Goal: Task Accomplishment & Management: Manage account settings

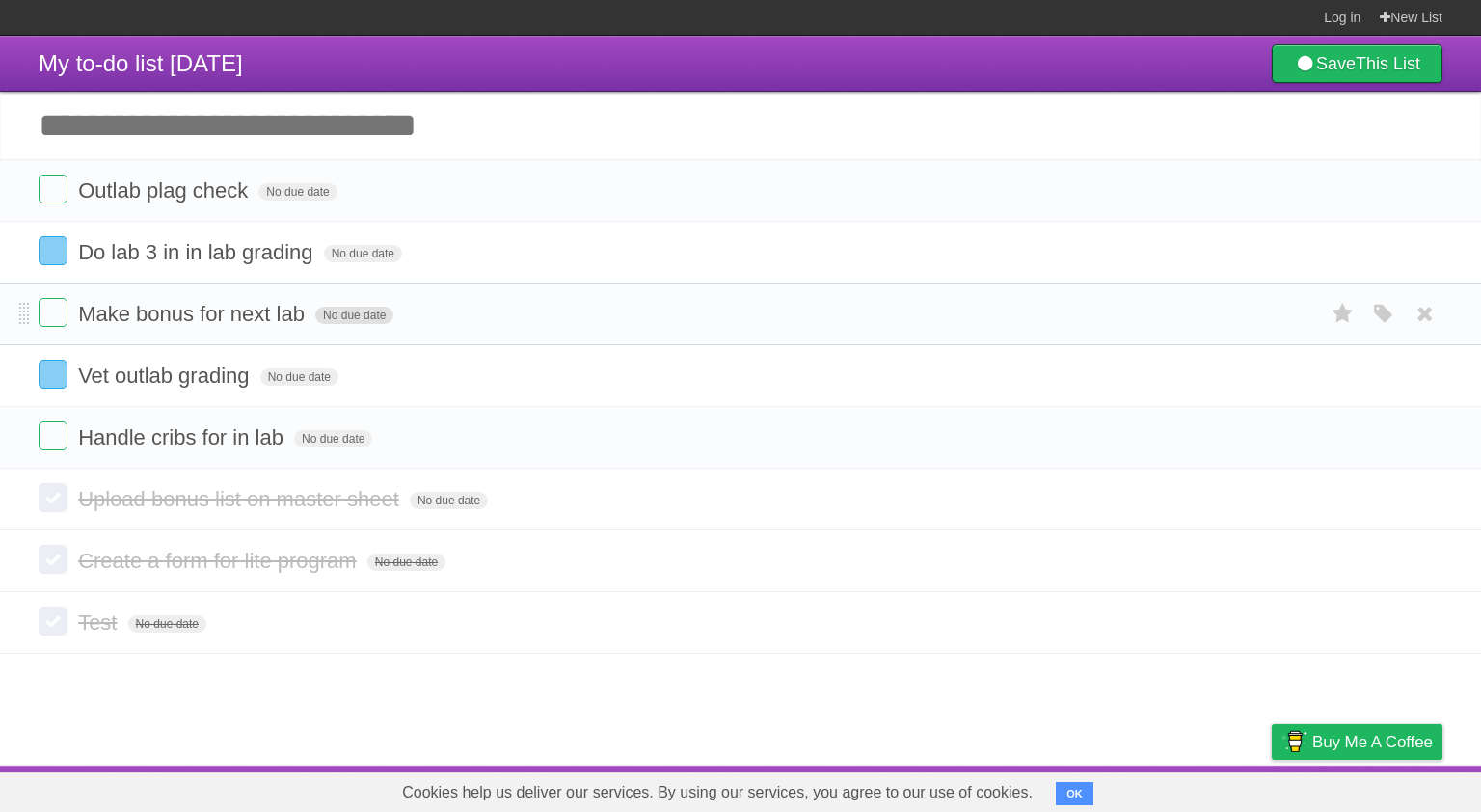
click at [370, 313] on span "No due date" at bounding box center [354, 316] width 78 height 18
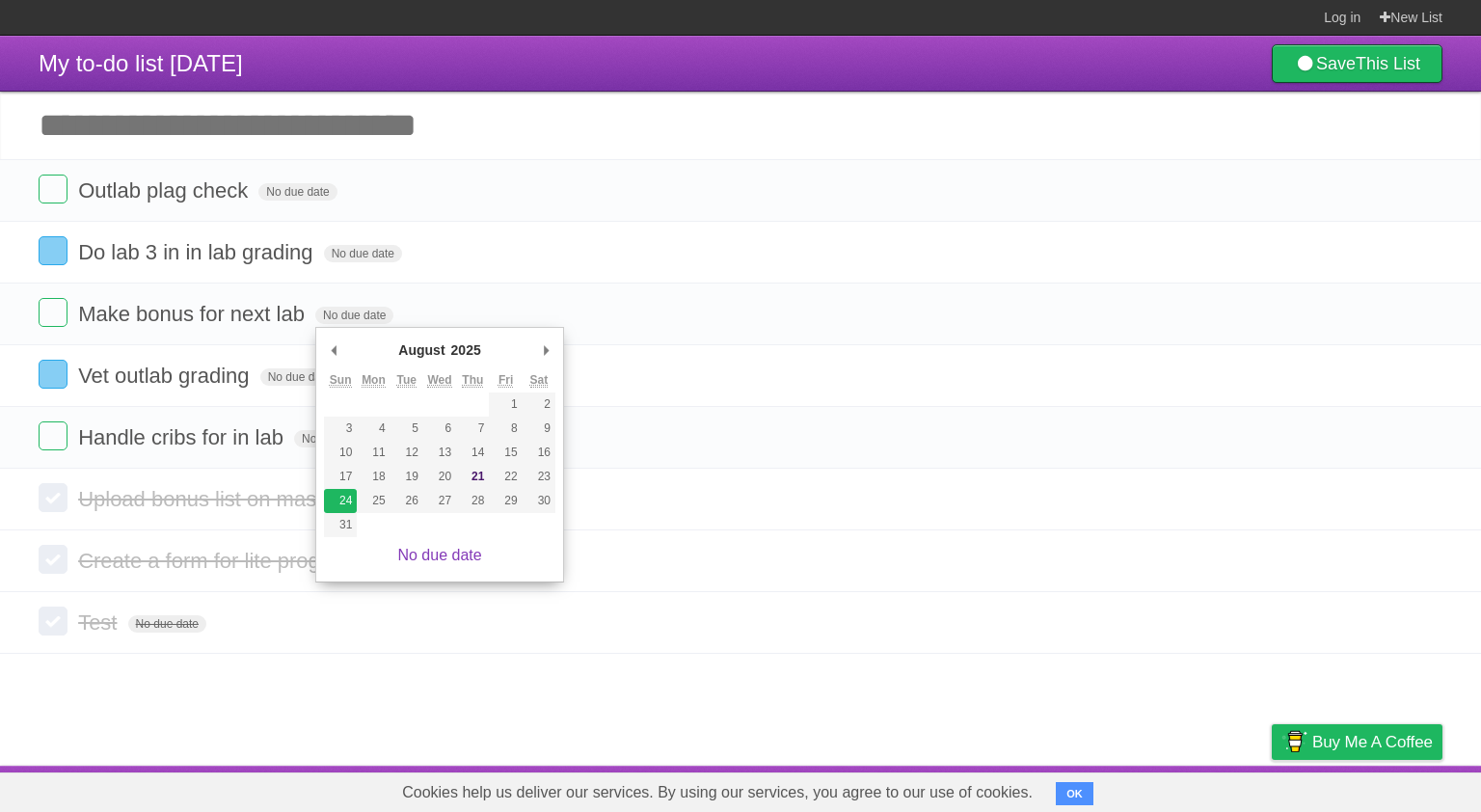
type span "[DATE]"
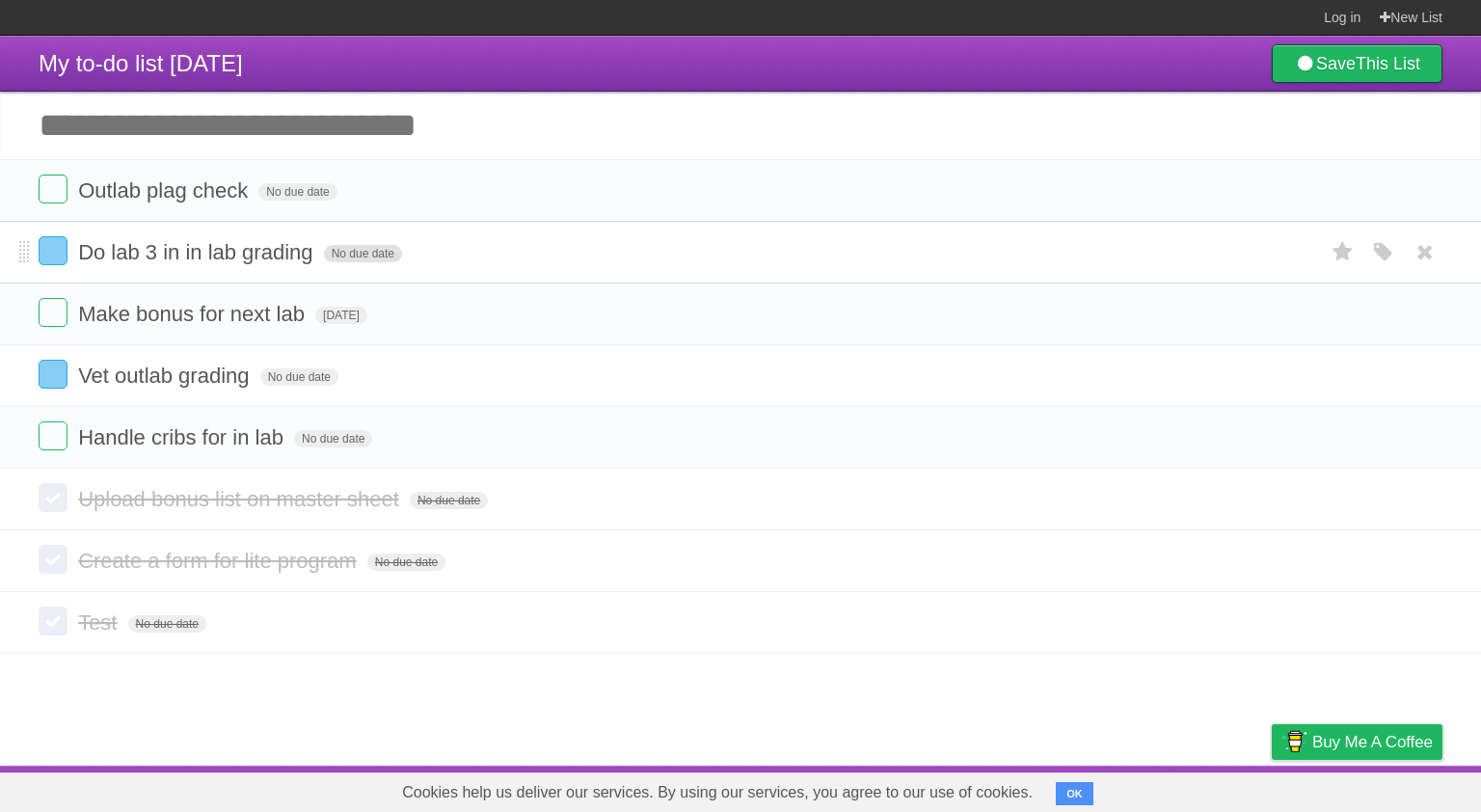
click at [360, 253] on span "No due date" at bounding box center [362, 254] width 78 height 18
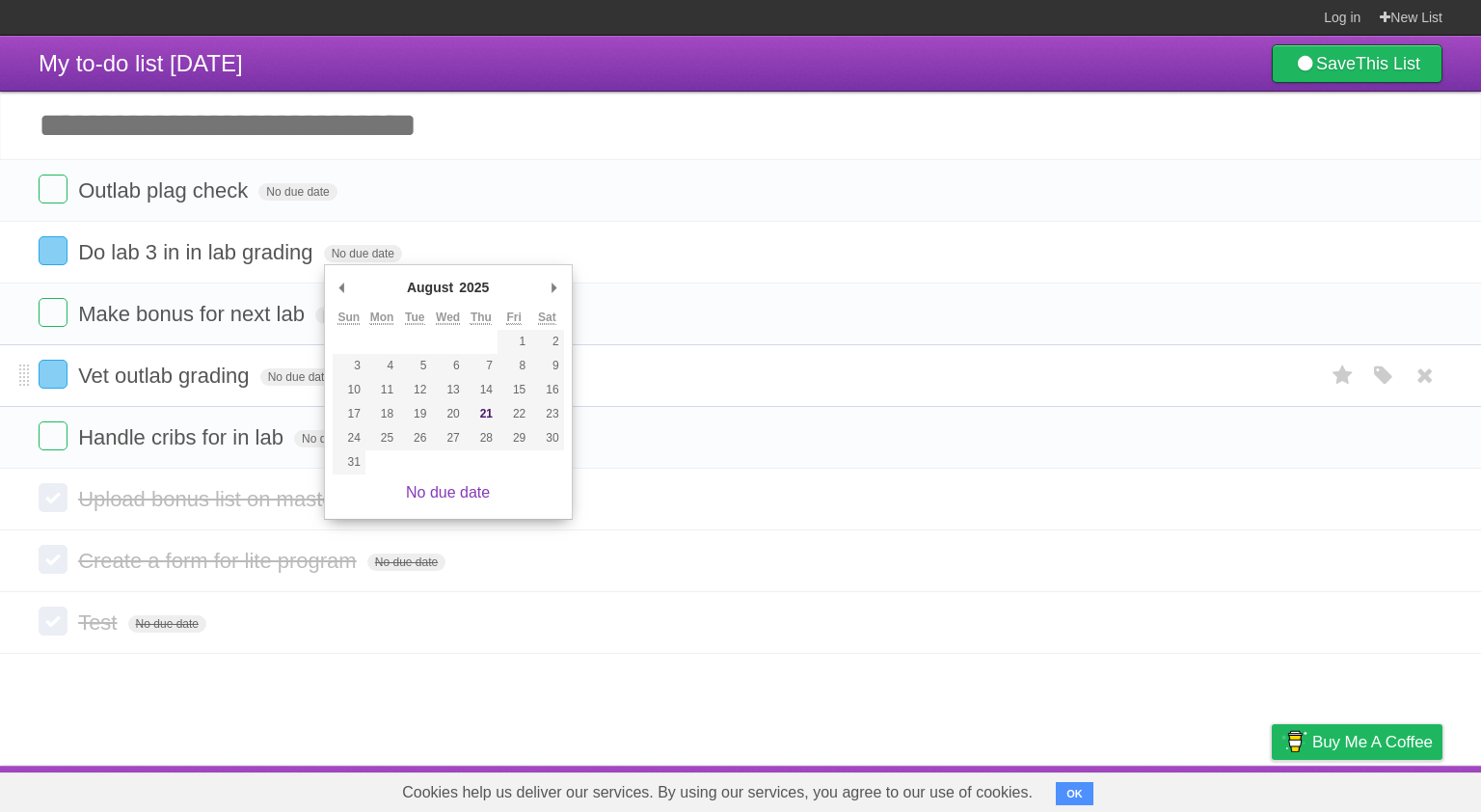
click at [627, 405] on li "Vet outlab grading No due date White Red Blue Green Purple Orange" at bounding box center [740, 375] width 1481 height 62
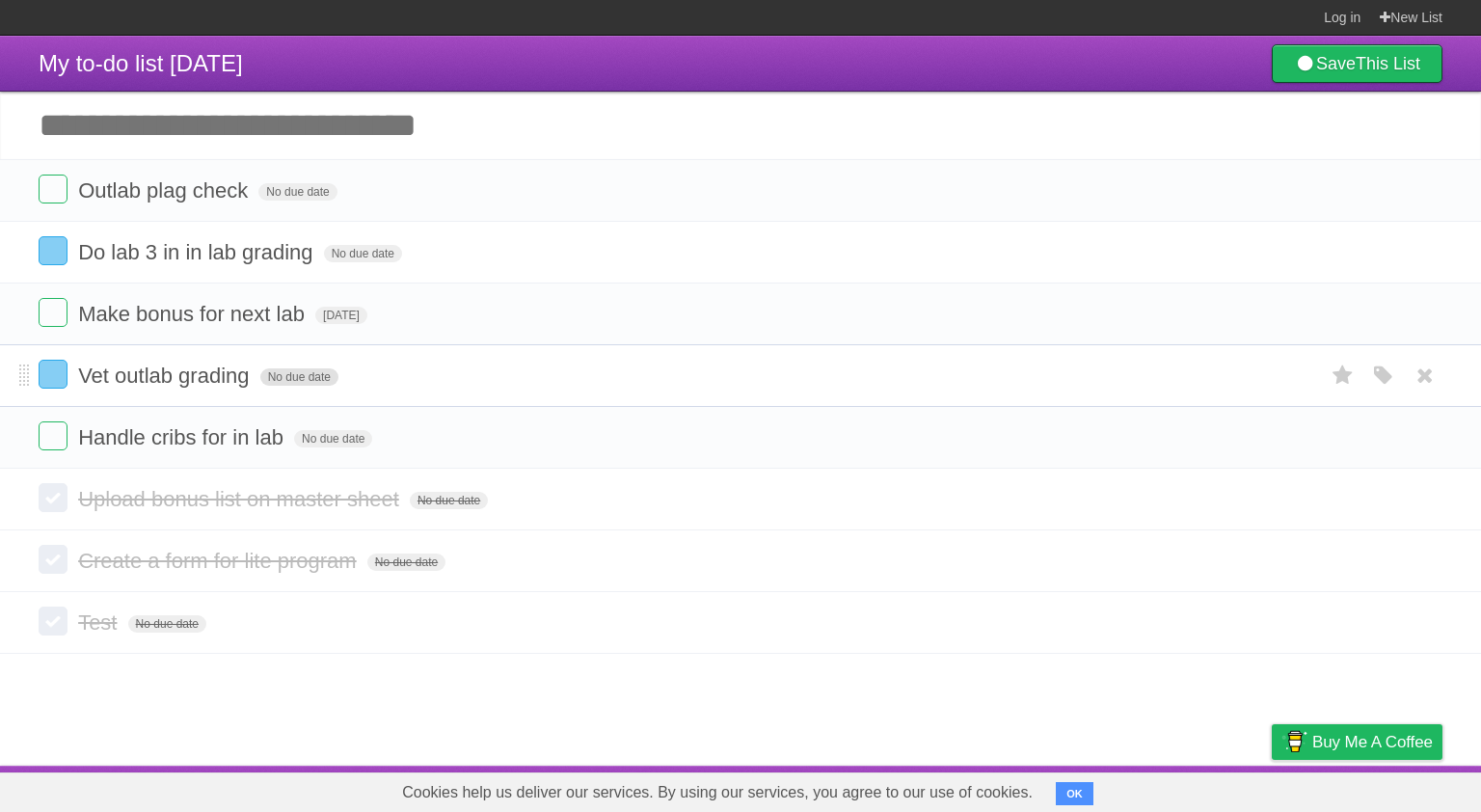
click at [293, 384] on span "No due date" at bounding box center [299, 377] width 78 height 18
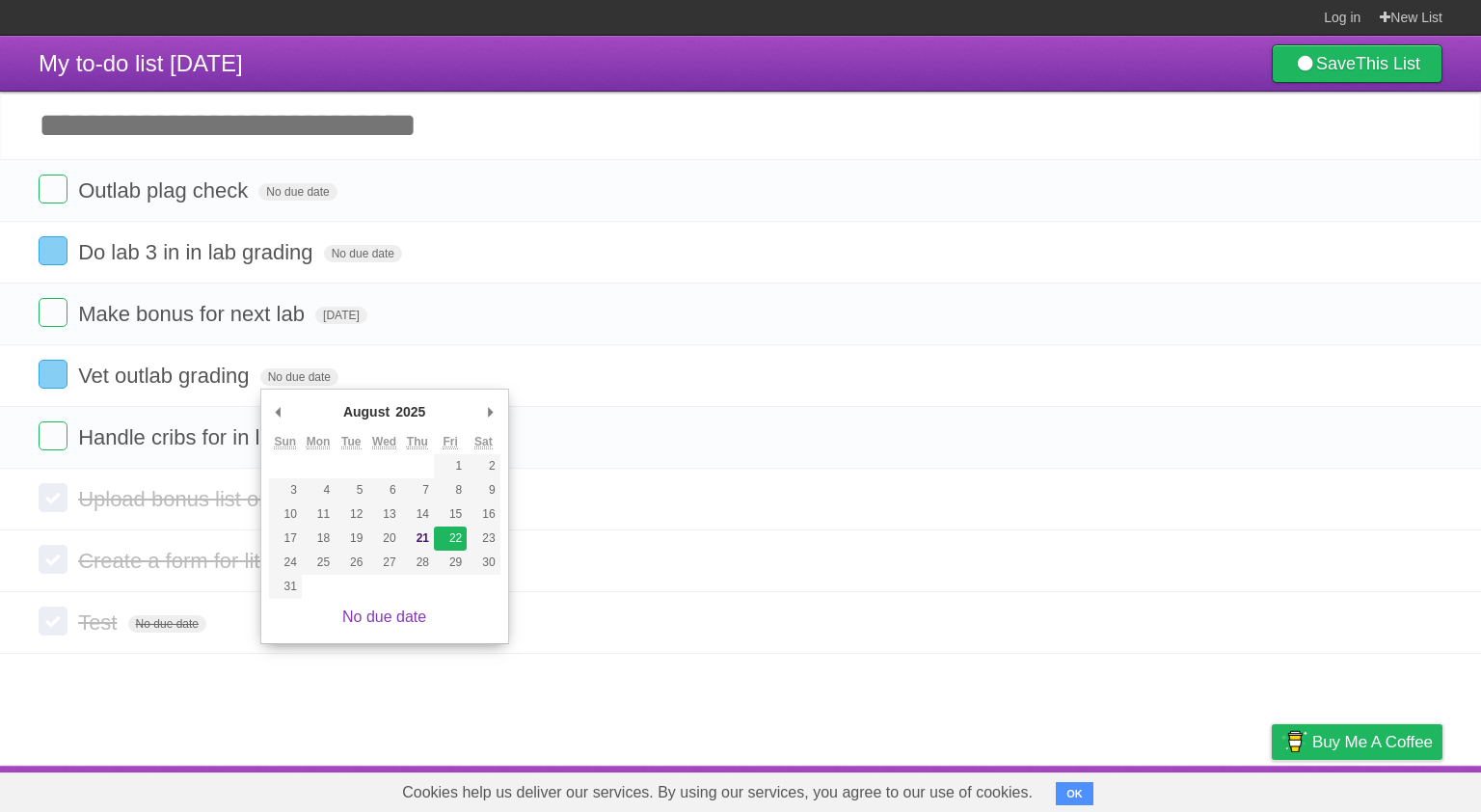
type span "[DATE]"
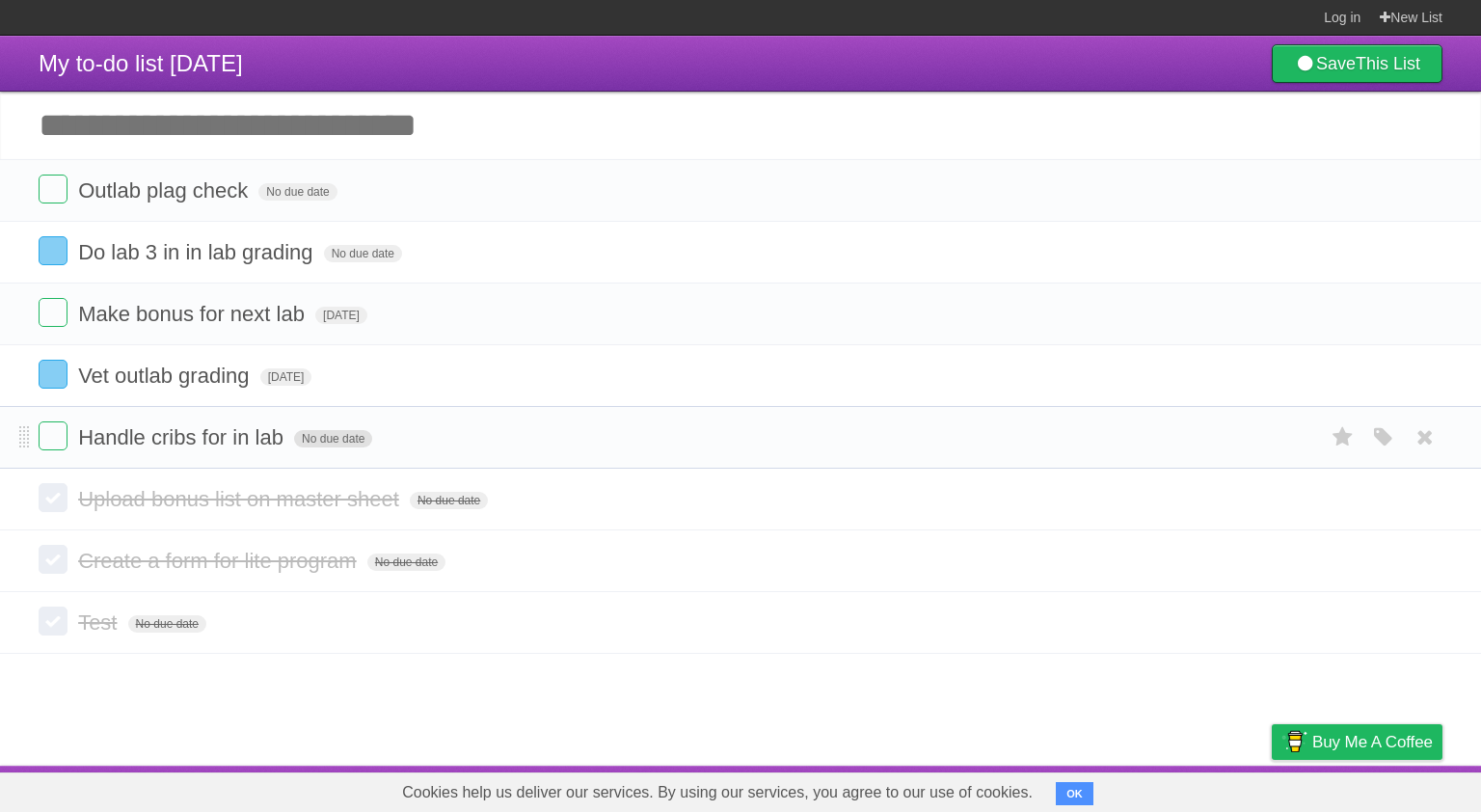
click at [324, 439] on span "No due date" at bounding box center [332, 439] width 78 height 18
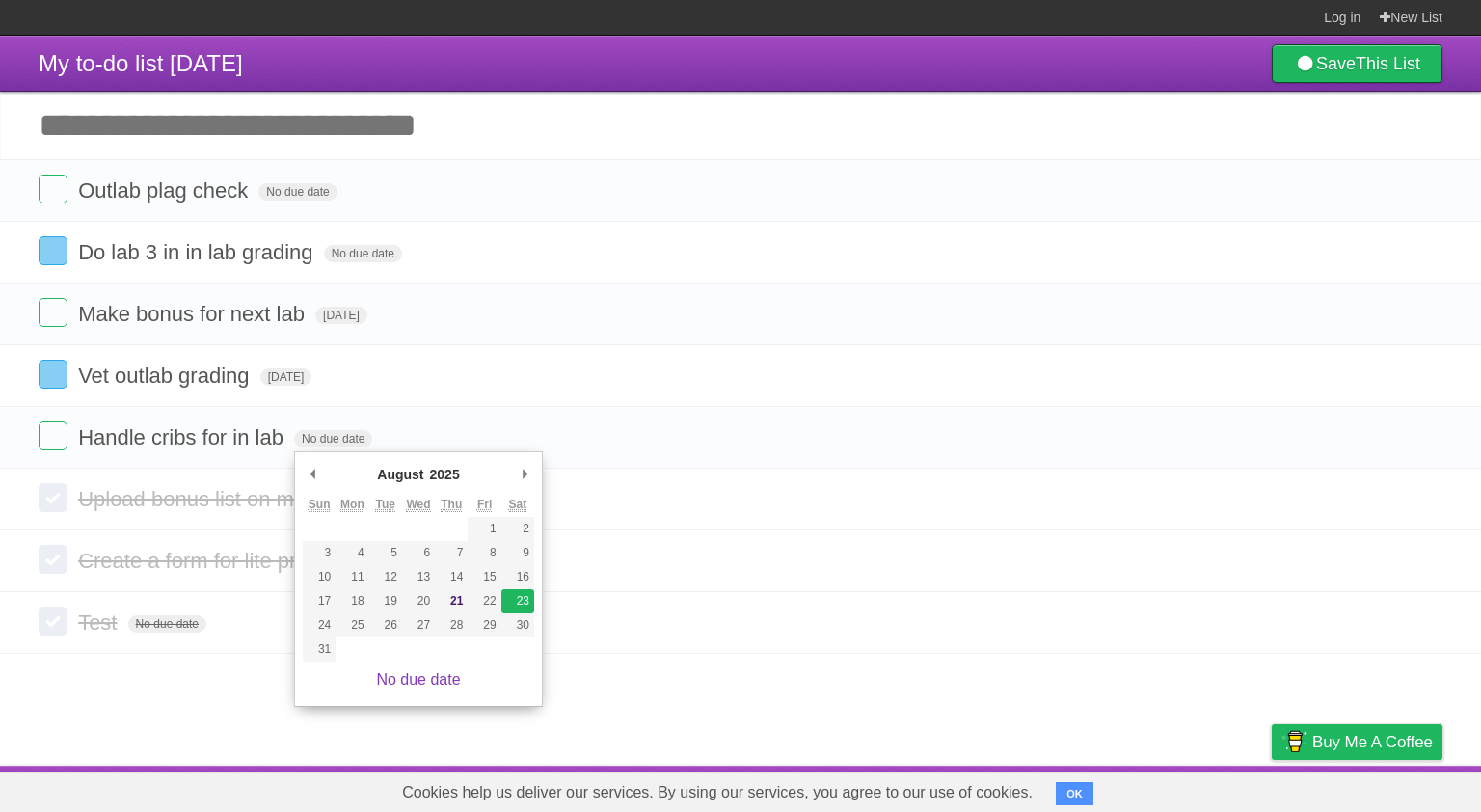
type span "[DATE]"
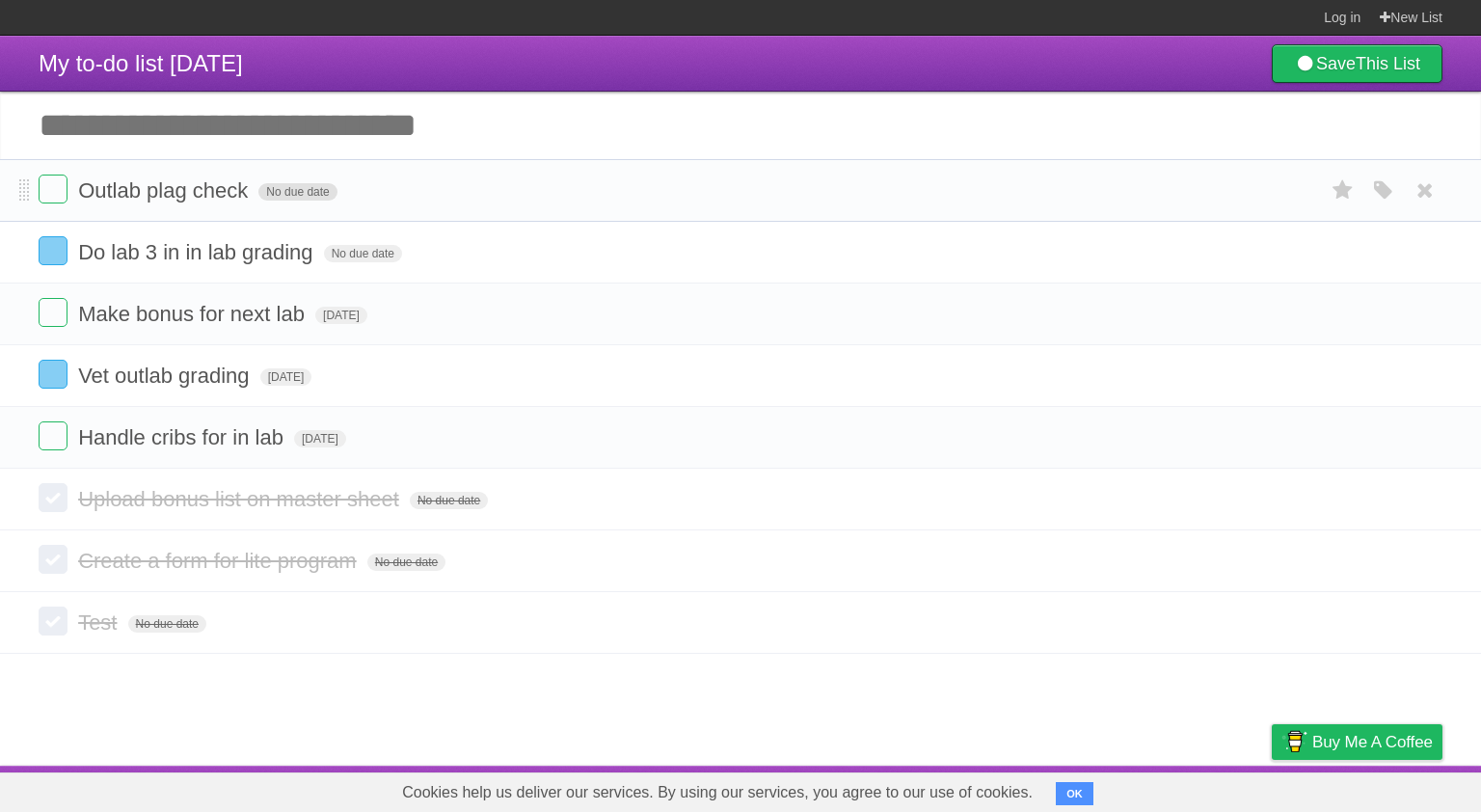
click at [309, 191] on span "No due date" at bounding box center [297, 192] width 78 height 18
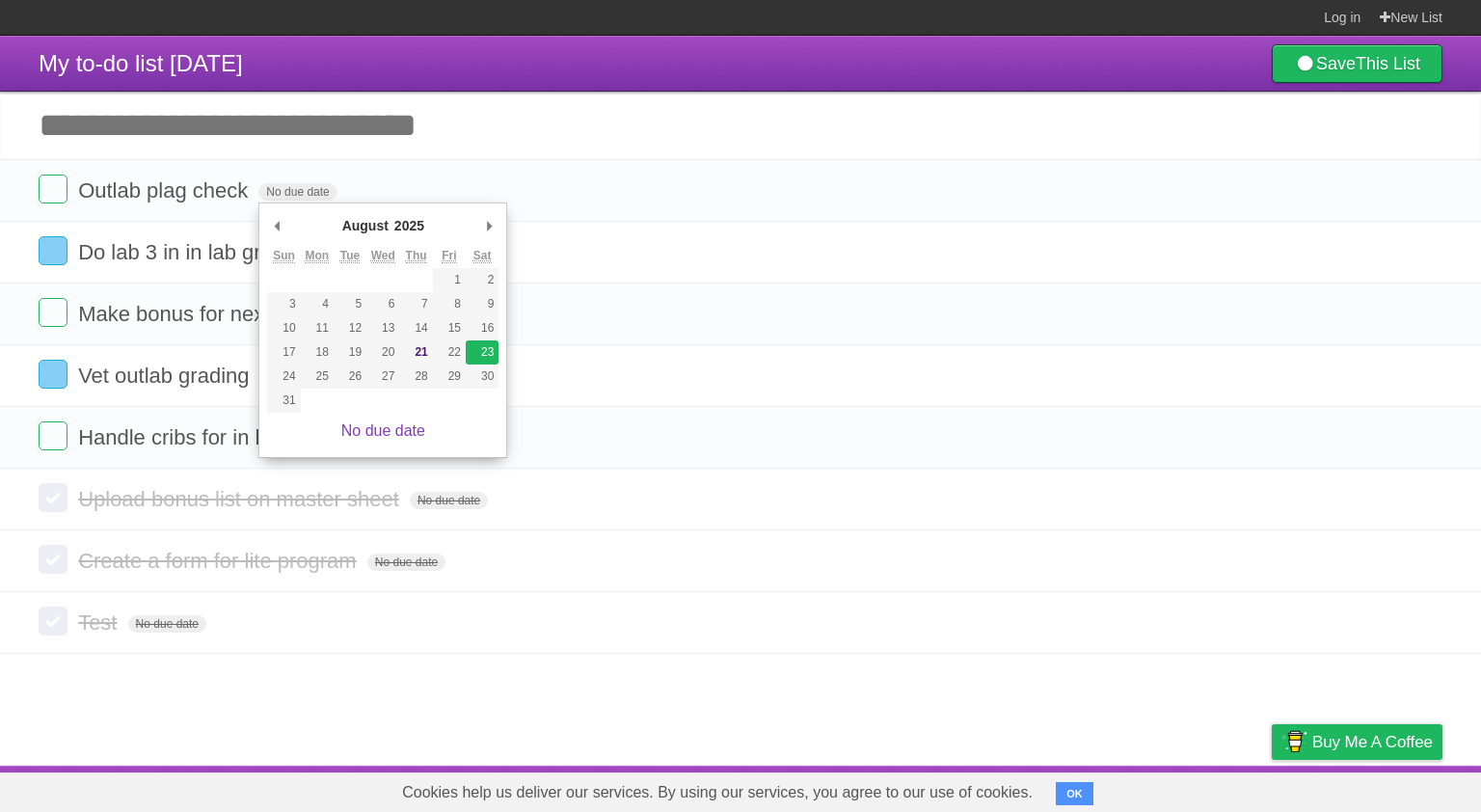
type span "[DATE]"
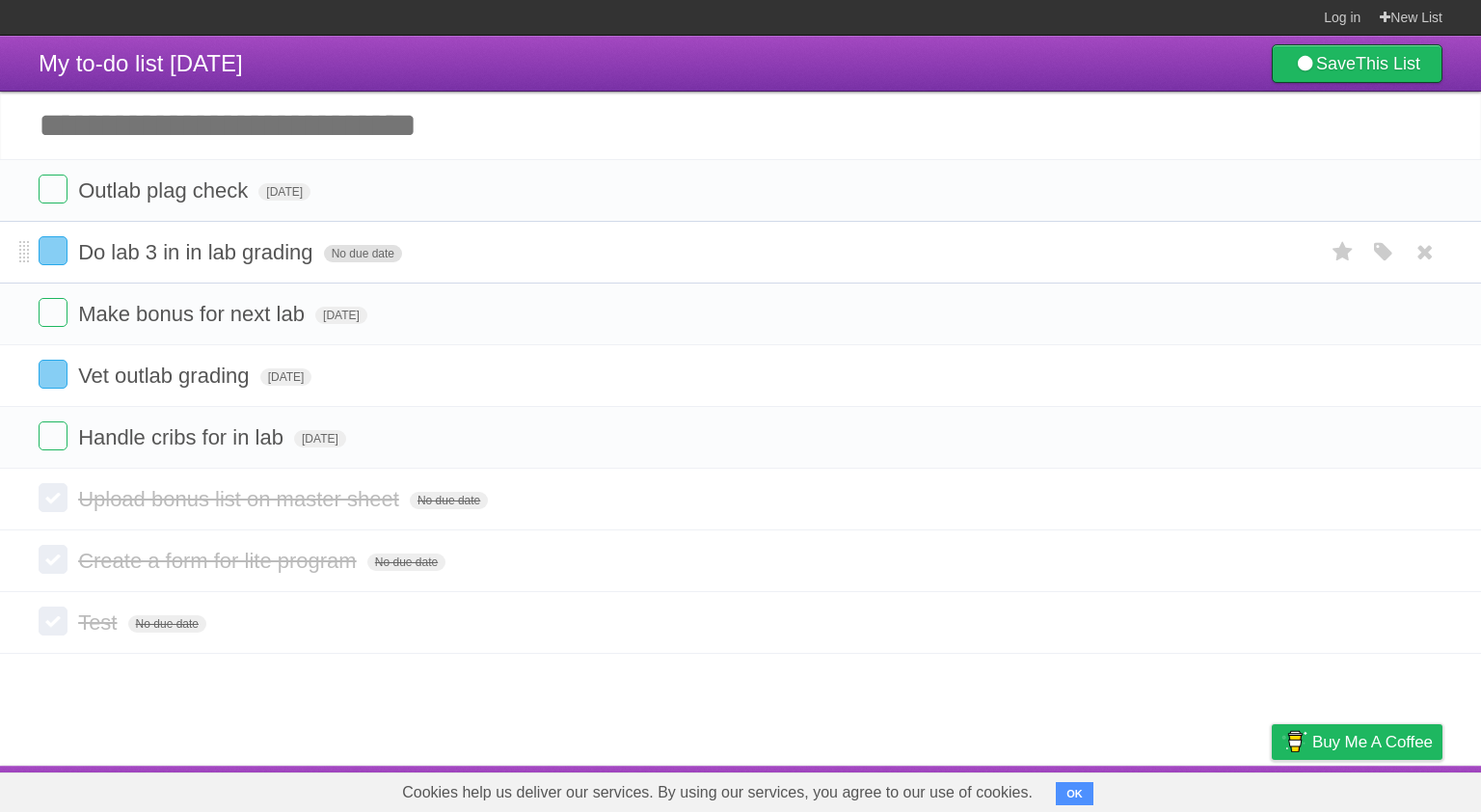
click at [354, 256] on span "No due date" at bounding box center [362, 254] width 78 height 18
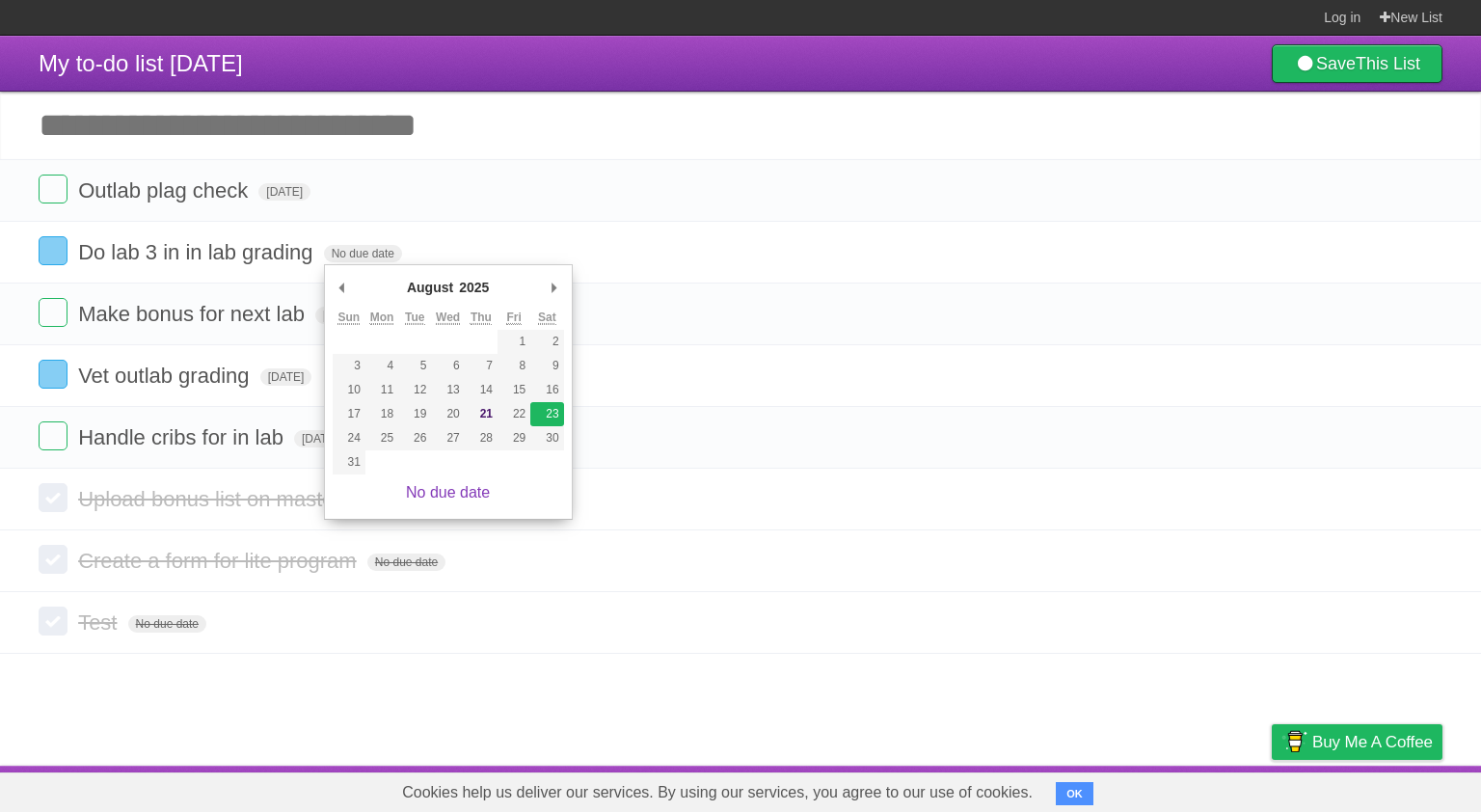
type span "[DATE]"
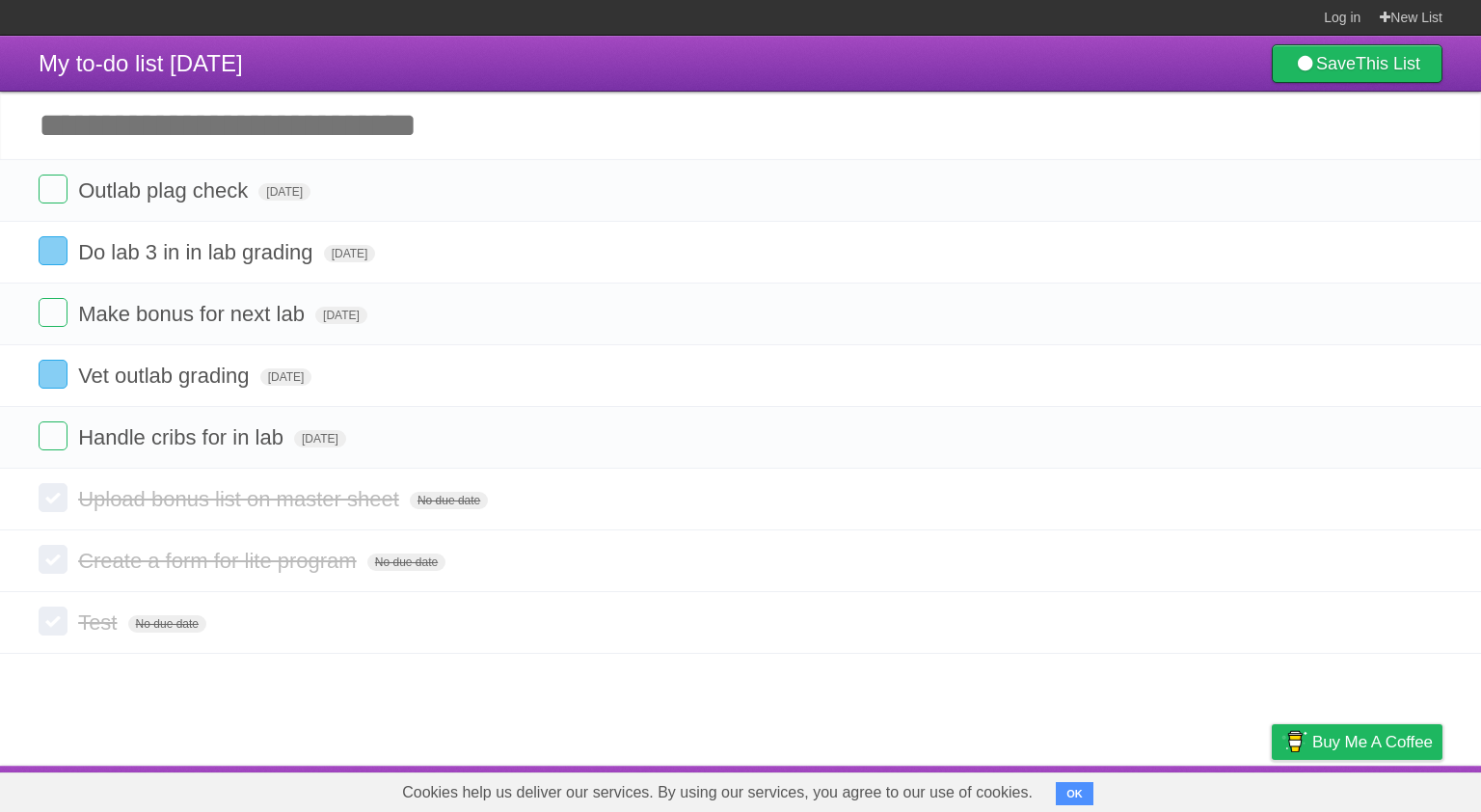
click at [431, 131] on input "Add another task" at bounding box center [740, 126] width 1481 height 67
click at [1350, 21] on link "Log in" at bounding box center [1342, 17] width 37 height 35
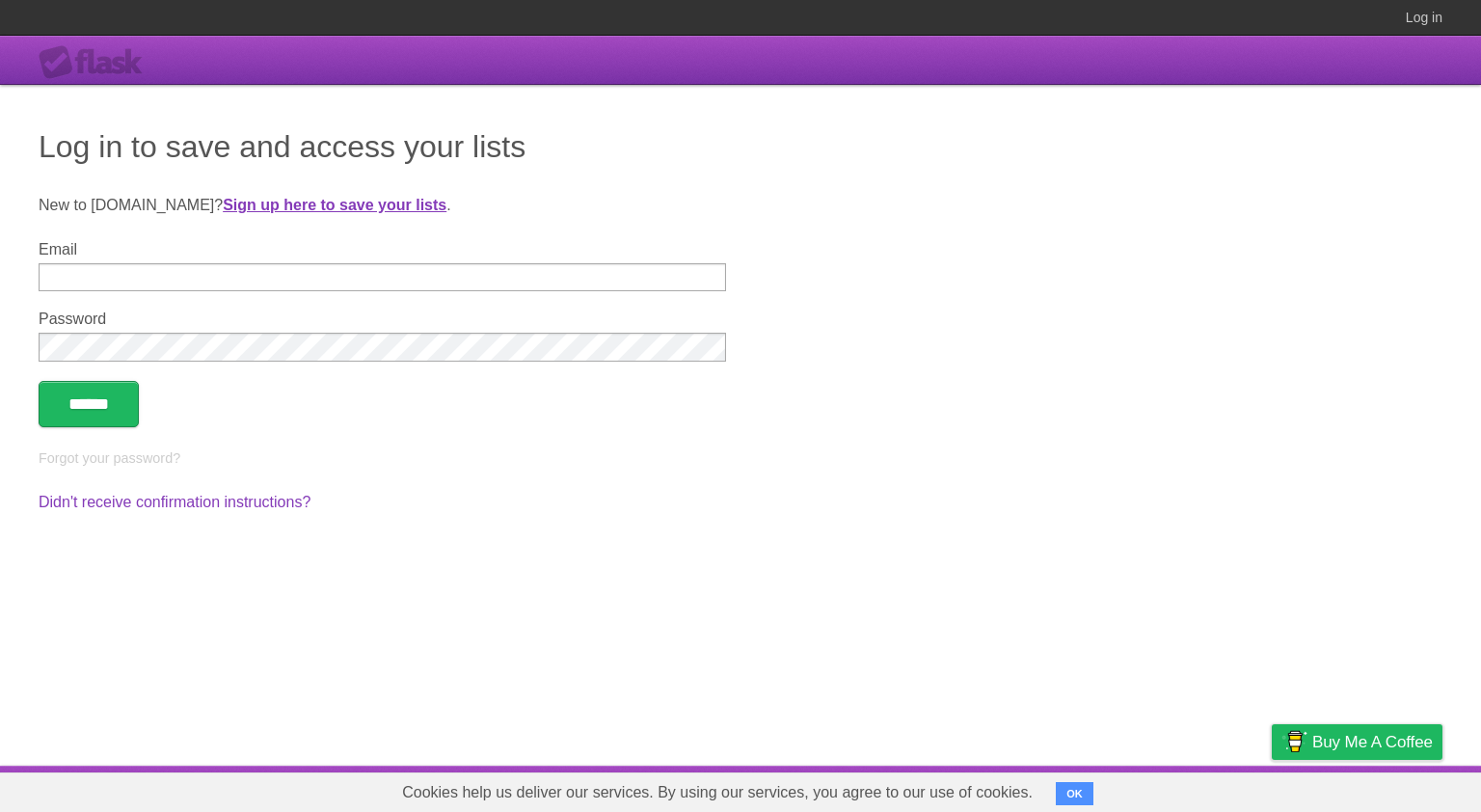
click at [226, 198] on strong "Sign up here to save your lists" at bounding box center [334, 205] width 224 height 17
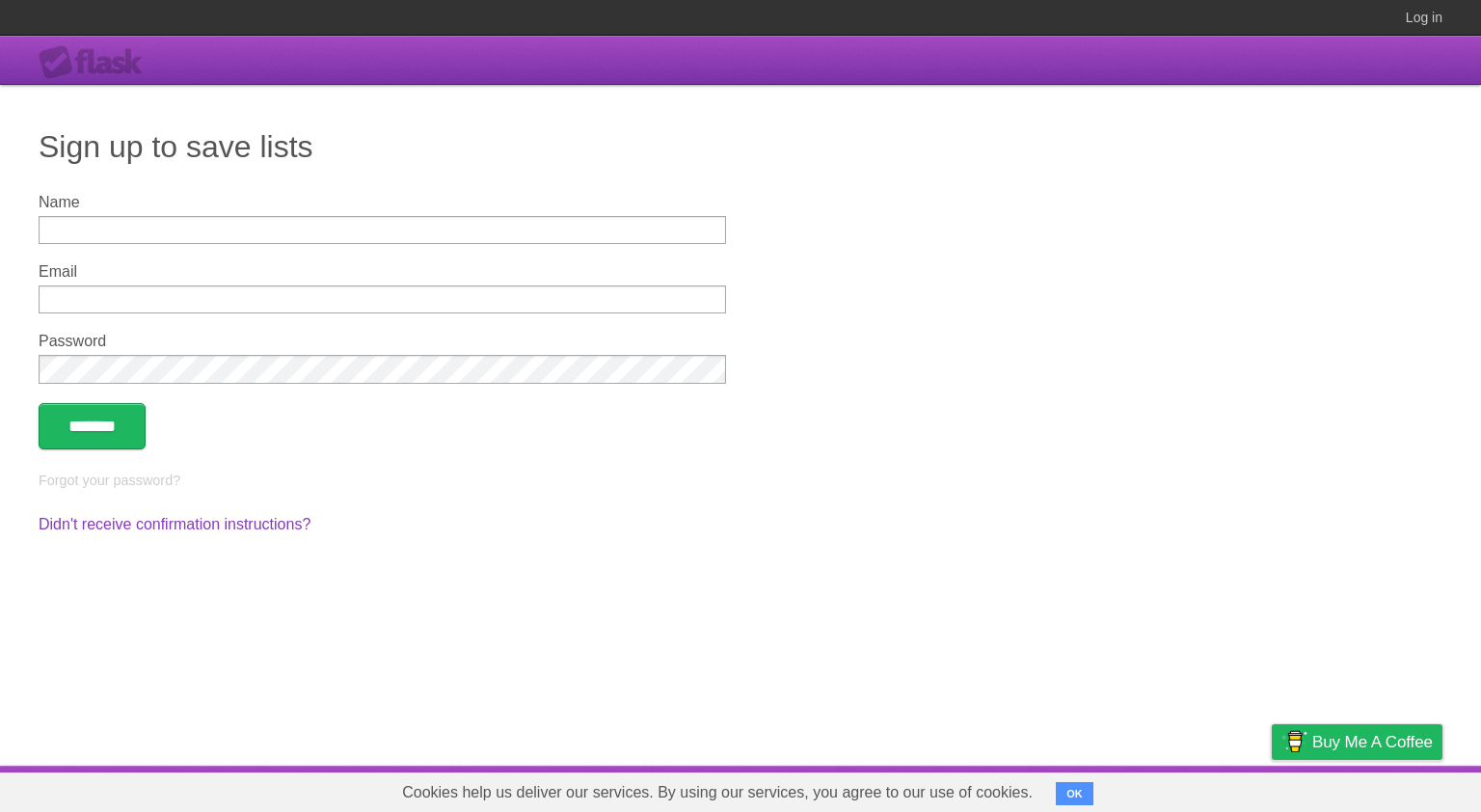
click at [152, 237] on input "Name" at bounding box center [382, 229] width 688 height 28
type input "*******"
click at [142, 298] on input "Email" at bounding box center [382, 300] width 688 height 28
type input "**********"
click at [70, 433] on input "*******" at bounding box center [92, 425] width 107 height 46
